Goal: Check status

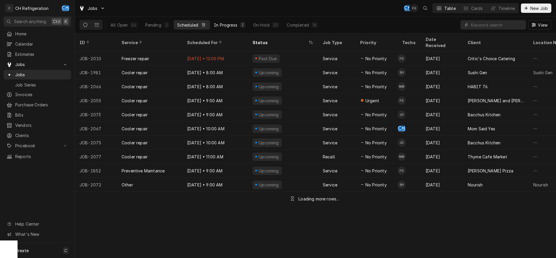
click at [222, 23] on div "In Progress" at bounding box center [225, 25] width 23 height 6
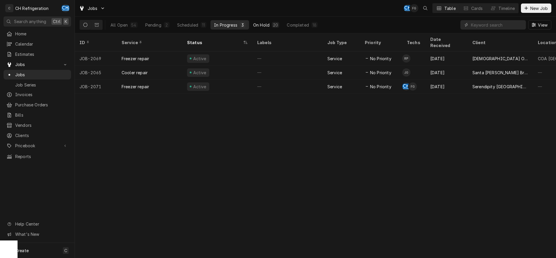
click at [264, 25] on div "On Hold" at bounding box center [261, 25] width 16 height 6
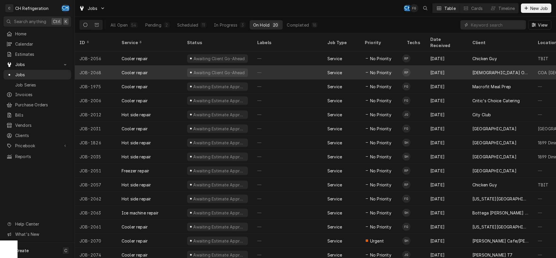
click at [301, 65] on div "—" at bounding box center [287, 72] width 70 height 14
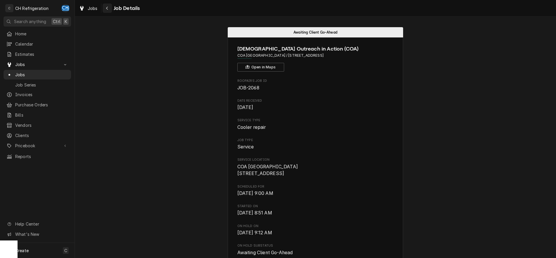
click at [108, 8] on icon "Navigate back" at bounding box center [107, 8] width 3 height 4
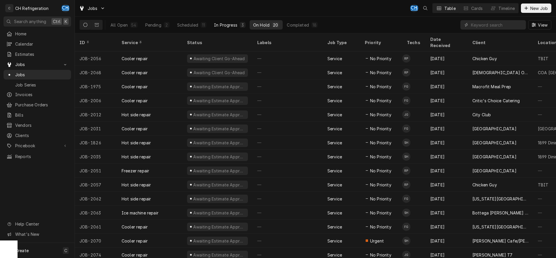
click at [221, 27] on div "In Progress" at bounding box center [225, 25] width 23 height 6
